Goal: Task Accomplishment & Management: Use online tool/utility

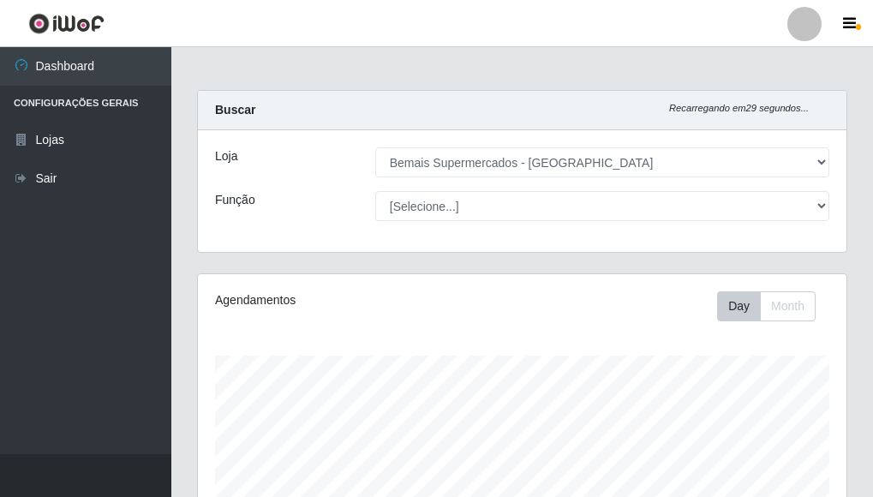
select select "249"
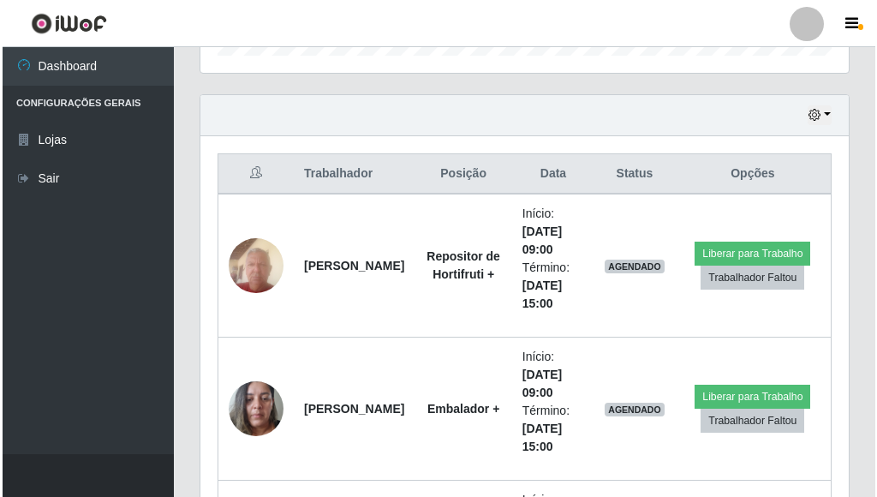
scroll to position [600, 0]
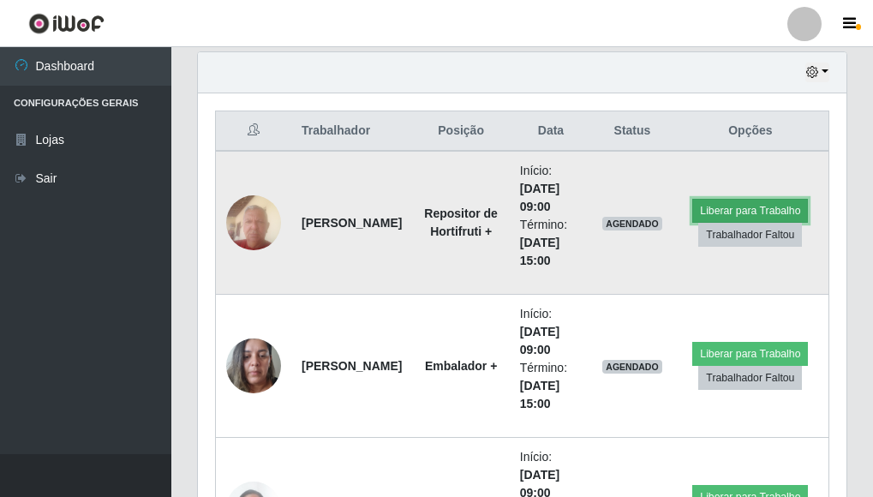
click at [719, 205] on button "Liberar para Trabalho" at bounding box center [750, 211] width 116 height 24
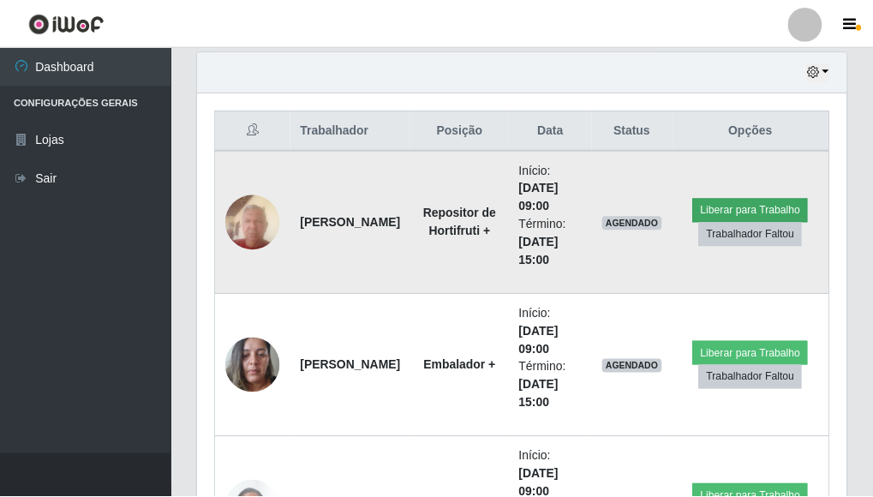
scroll to position [355, 638]
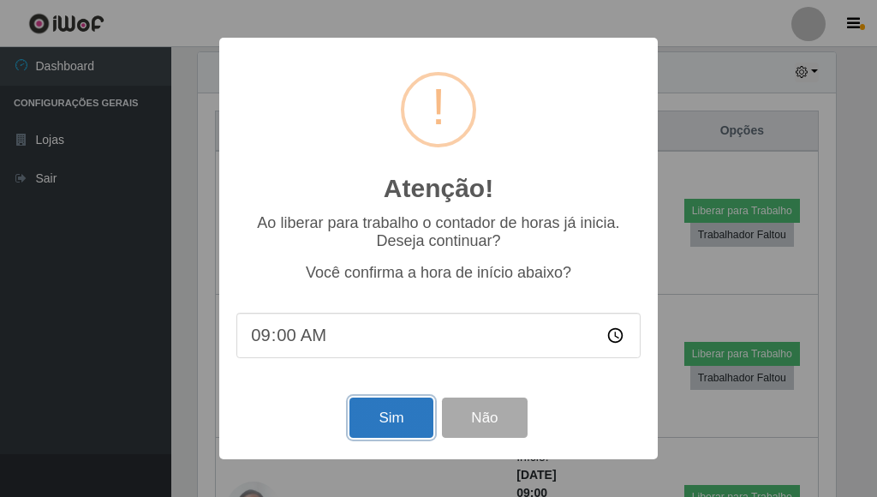
click at [382, 421] on button "Sim" at bounding box center [390, 417] width 83 height 40
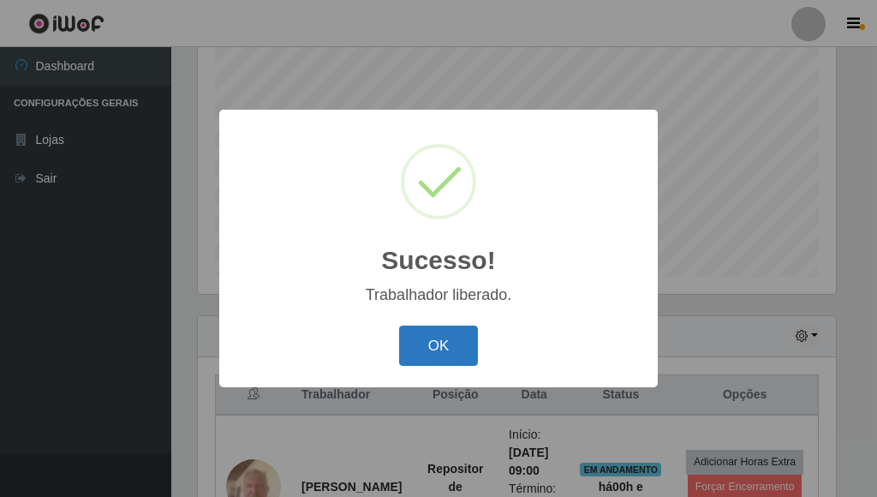
click at [457, 355] on button "OK" at bounding box center [439, 345] width 80 height 40
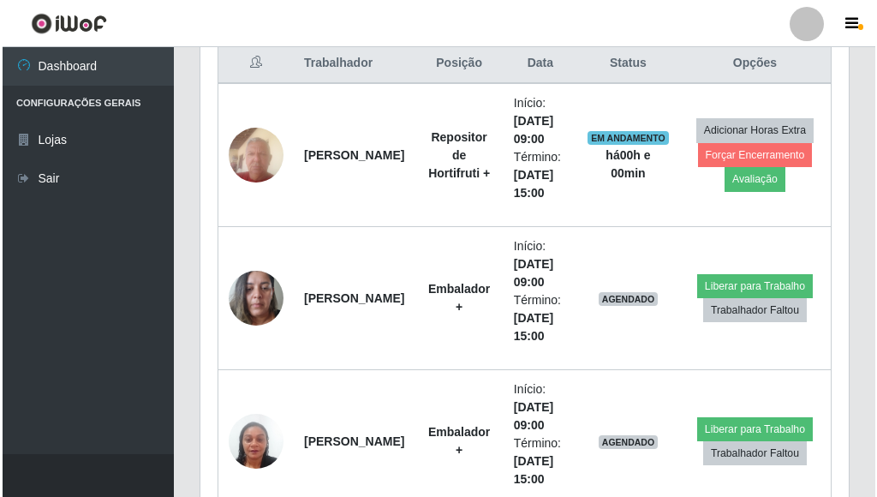
scroll to position [678, 0]
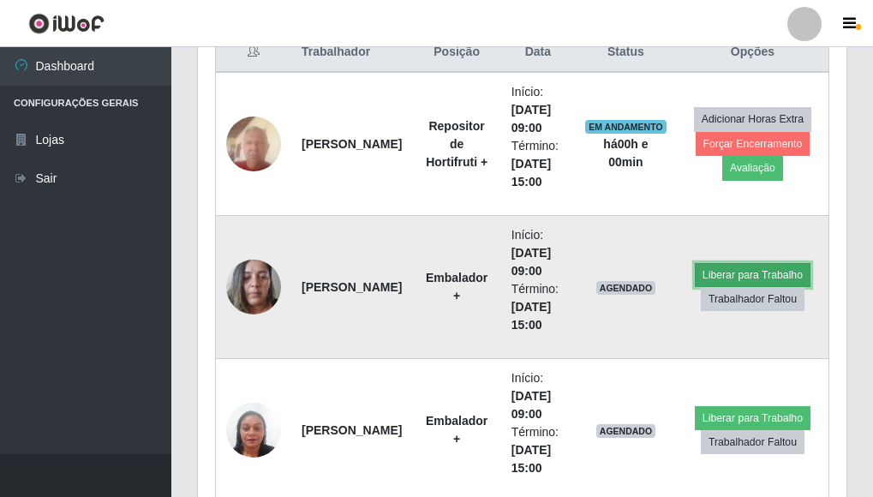
click at [706, 272] on button "Liberar para Trabalho" at bounding box center [753, 275] width 116 height 24
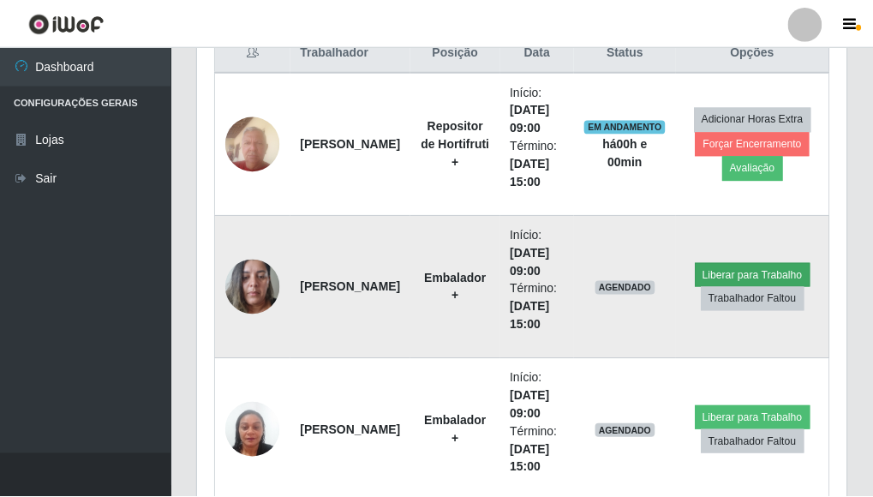
scroll to position [355, 638]
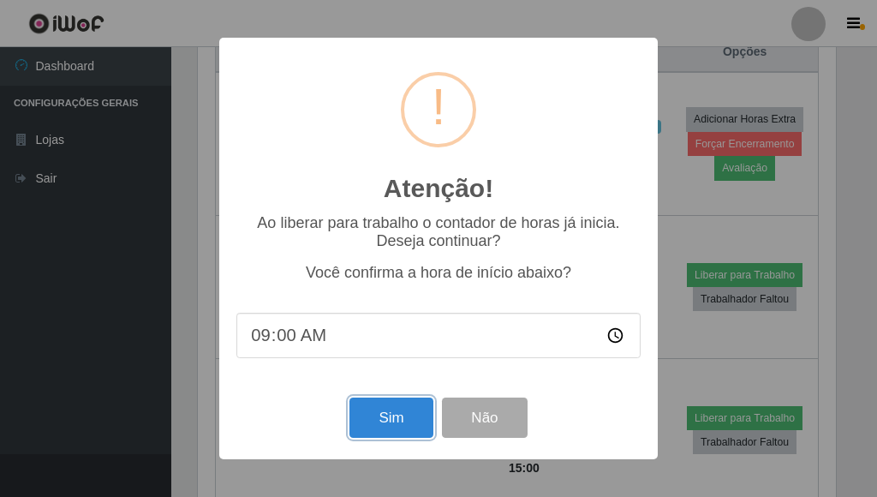
drag, startPoint x: 397, startPoint y: 423, endPoint x: 393, endPoint y: 415, distance: 8.8
click at [396, 424] on button "Sim" at bounding box center [390, 417] width 83 height 40
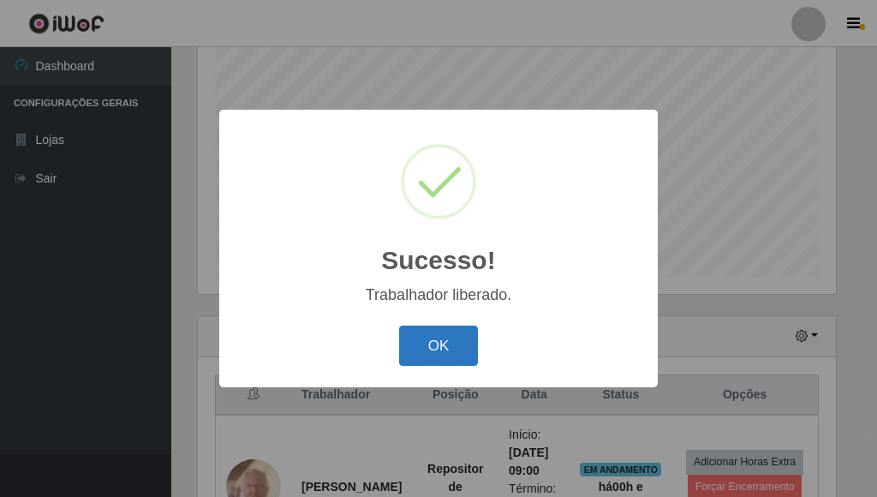
drag, startPoint x: 451, startPoint y: 349, endPoint x: 440, endPoint y: 349, distance: 10.3
click at [451, 349] on button "OK" at bounding box center [439, 345] width 80 height 40
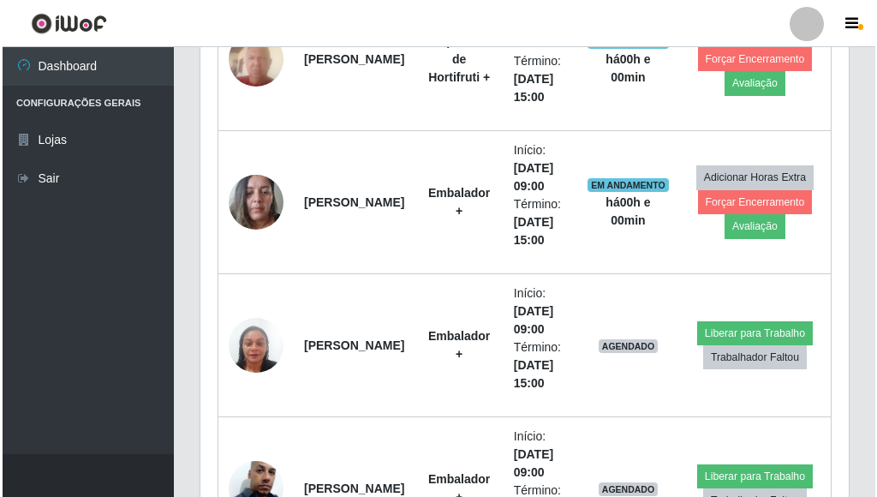
scroll to position [764, 0]
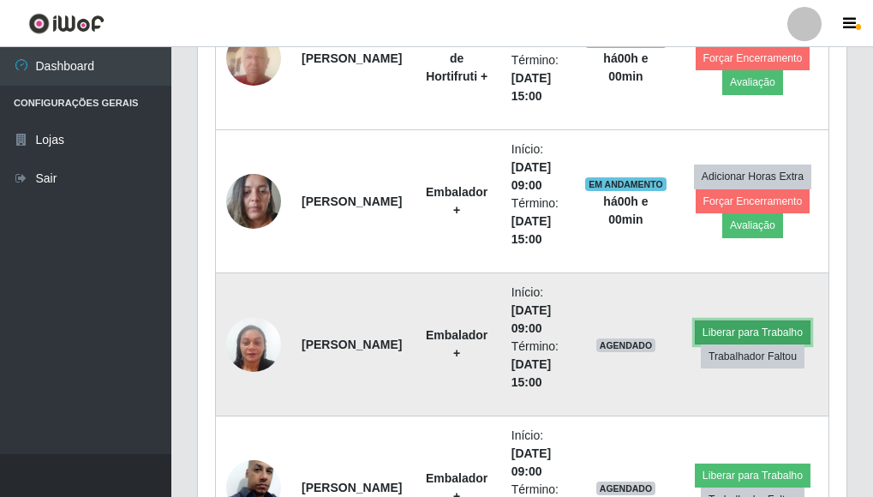
click at [737, 327] on button "Liberar para Trabalho" at bounding box center [753, 332] width 116 height 24
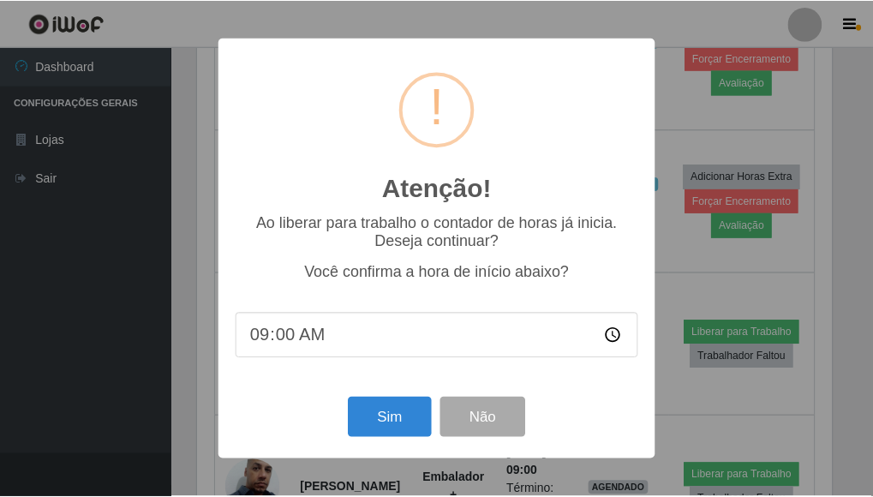
scroll to position [355, 638]
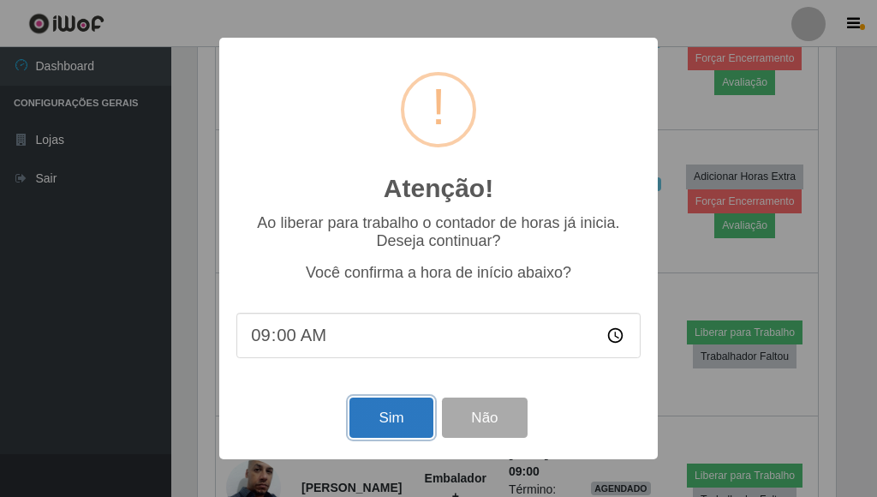
click at [364, 419] on button "Sim" at bounding box center [390, 417] width 83 height 40
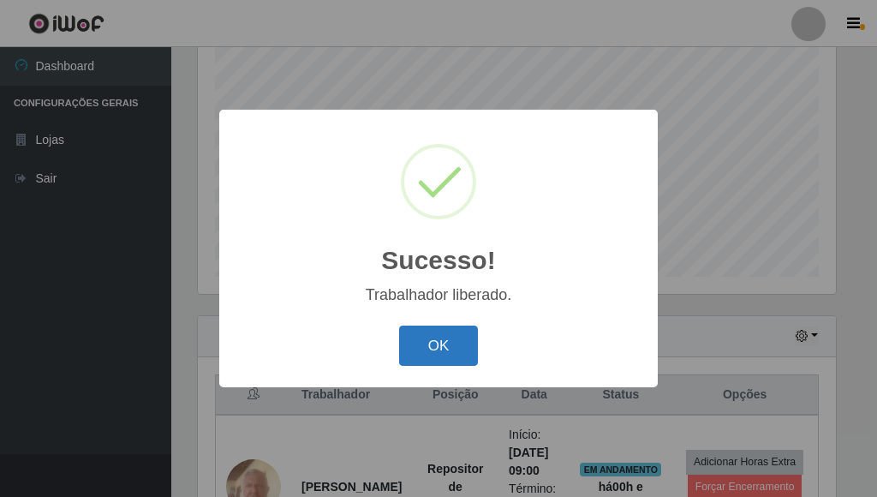
click at [441, 351] on button "OK" at bounding box center [439, 345] width 80 height 40
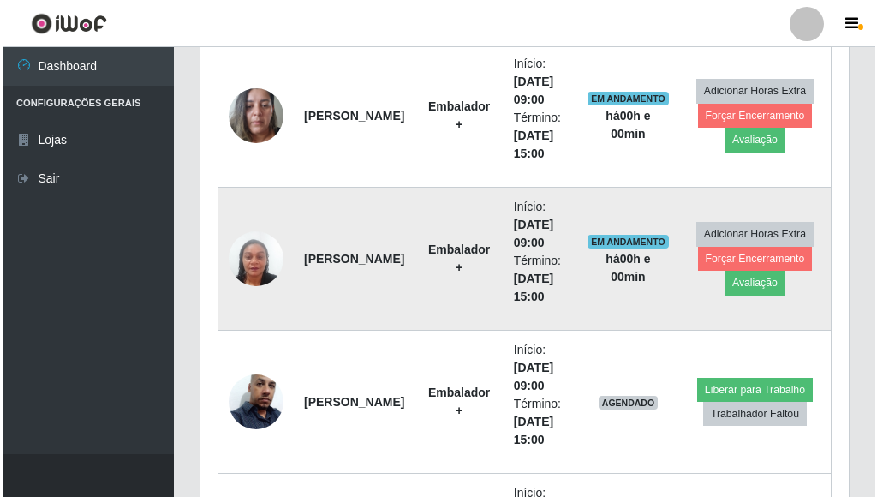
scroll to position [935, 0]
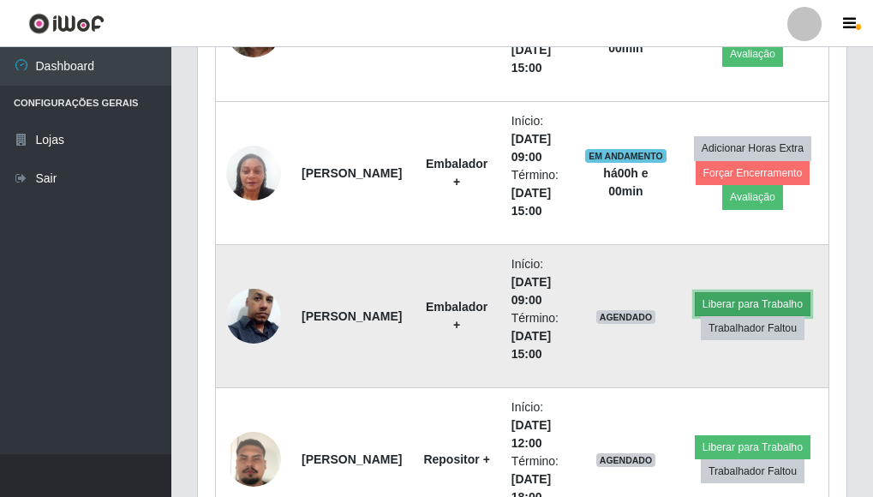
click at [735, 302] on button "Liberar para Trabalho" at bounding box center [753, 304] width 116 height 24
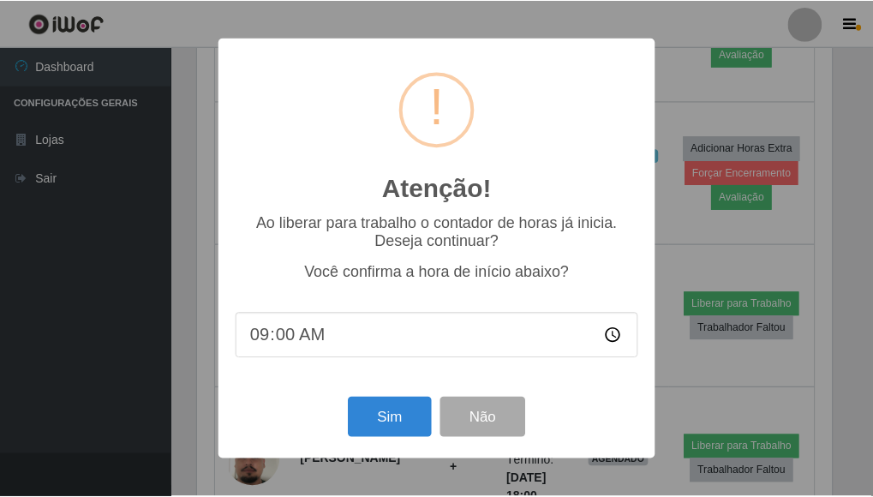
scroll to position [355, 638]
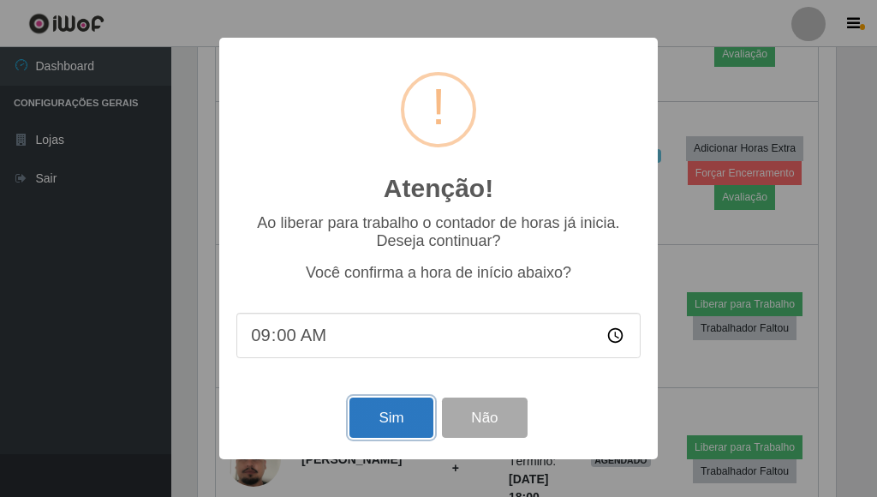
click at [390, 416] on button "Sim" at bounding box center [390, 417] width 83 height 40
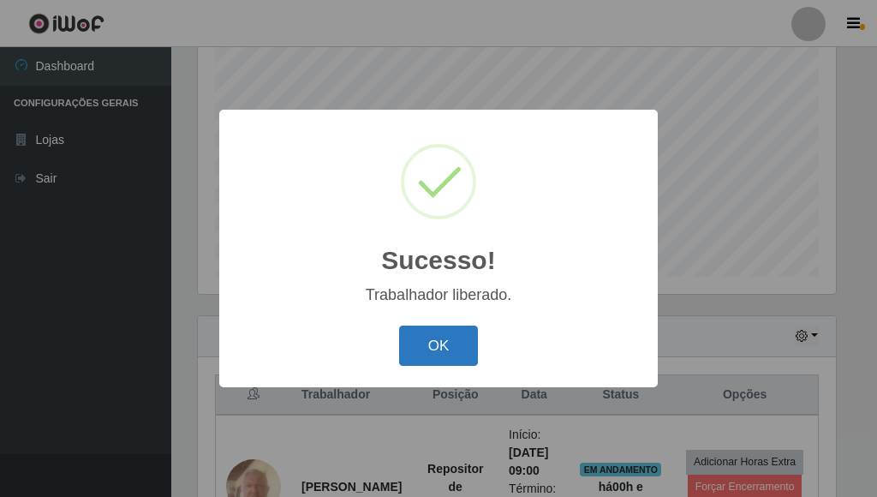
click at [429, 340] on button "OK" at bounding box center [439, 345] width 80 height 40
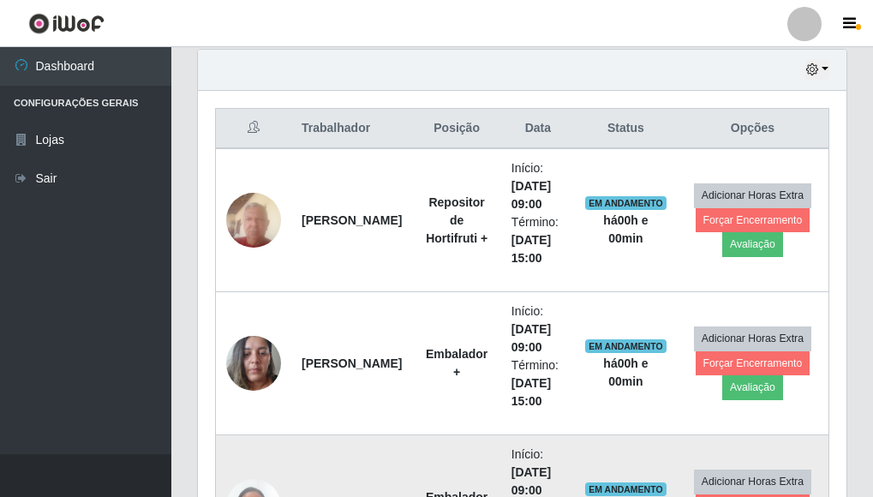
scroll to position [593, 0]
